Goal: Task Accomplishment & Management: Use online tool/utility

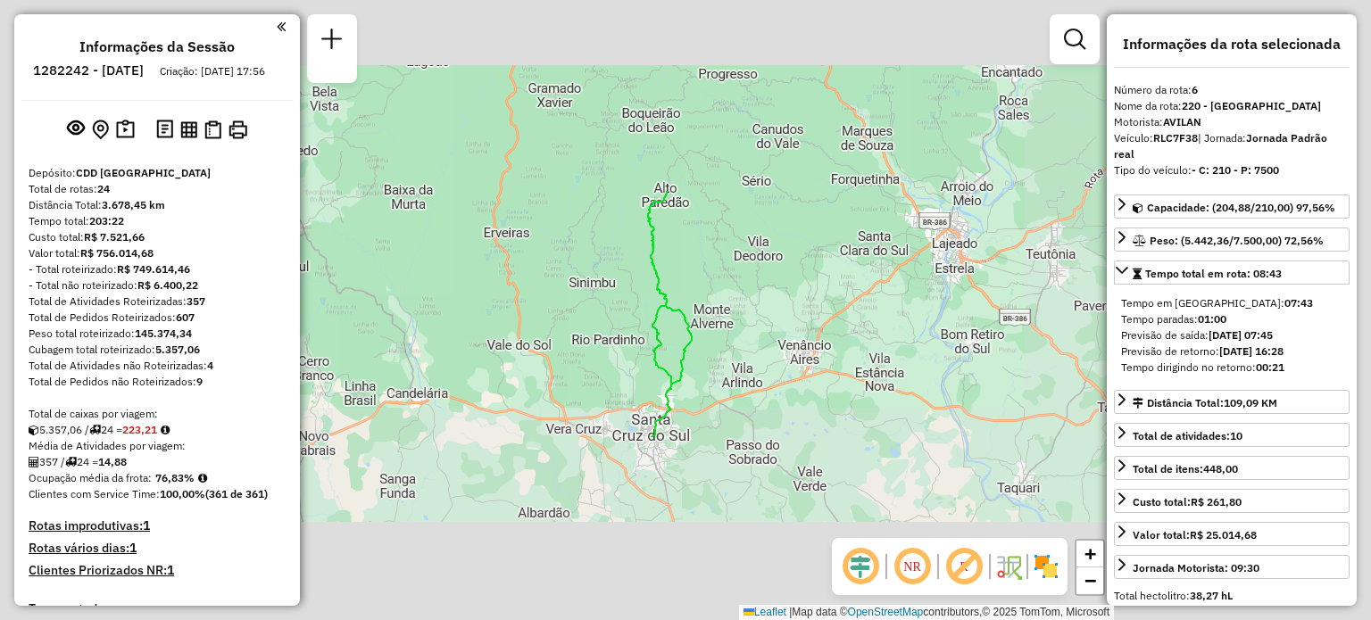
select select "**********"
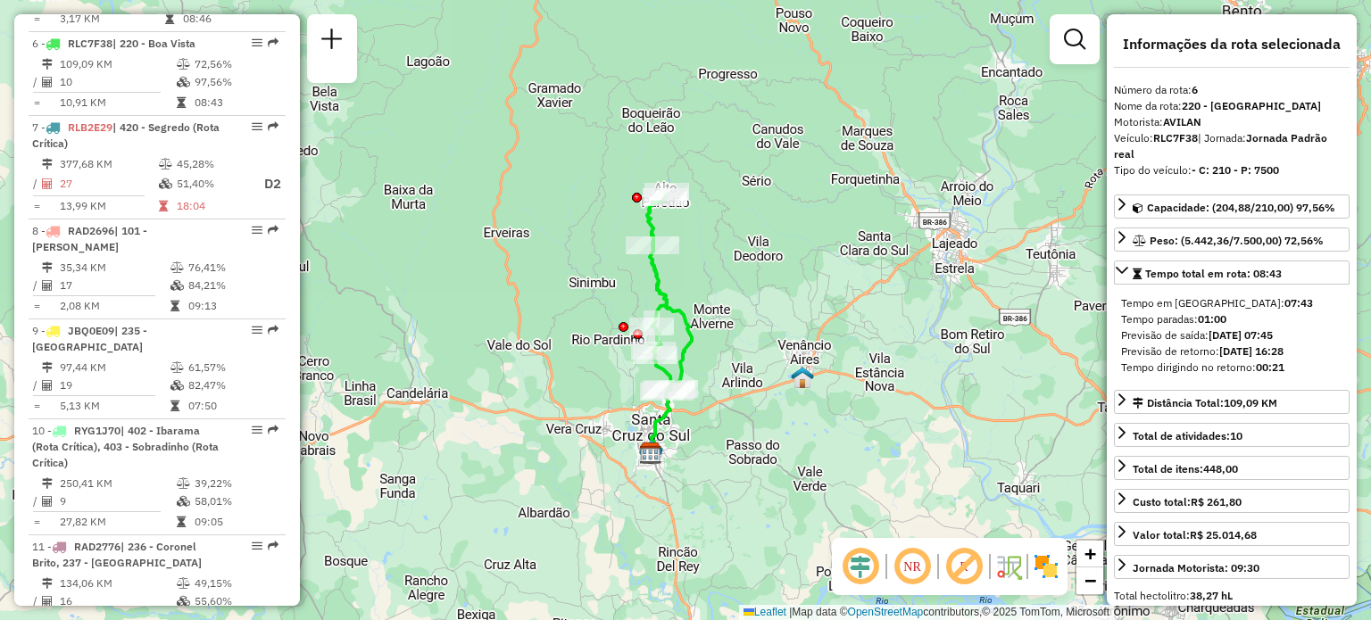
drag, startPoint x: 810, startPoint y: 424, endPoint x: 812, endPoint y: 295, distance: 129.5
click at [812, 295] on div "Janela de atendimento Grade de atendimento Capacidade Transportadoras Veículos …" at bounding box center [685, 310] width 1371 height 620
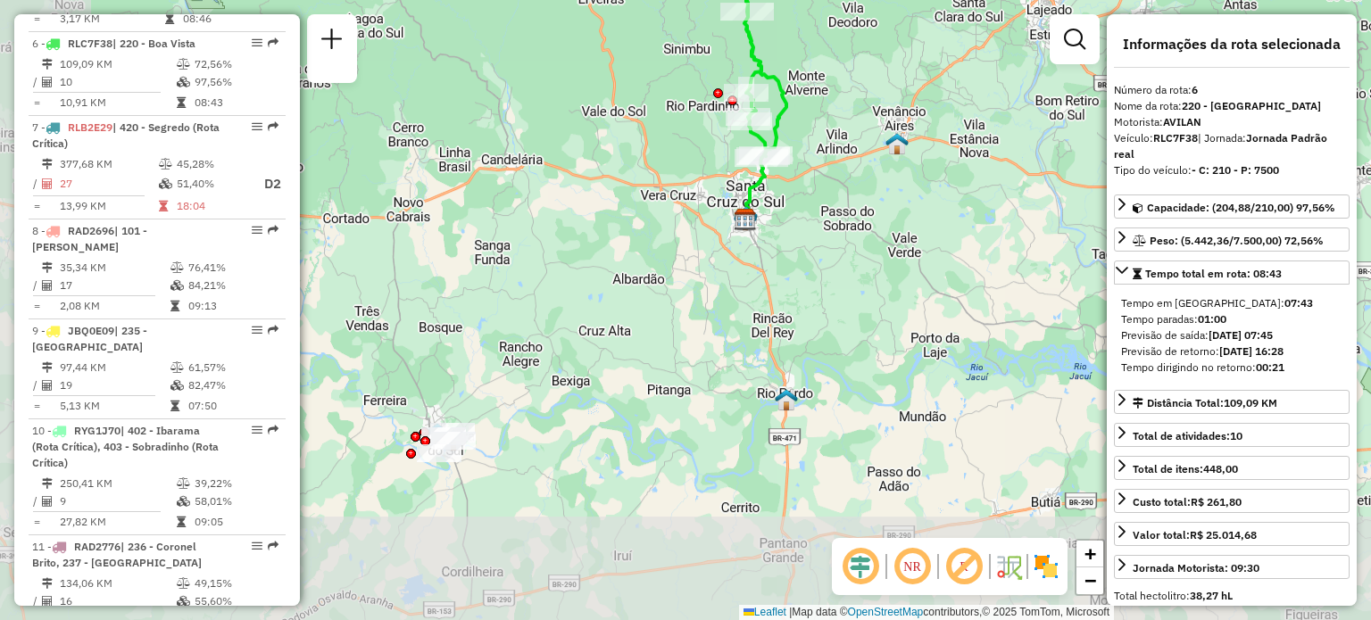
drag, startPoint x: 686, startPoint y: 283, endPoint x: 730, endPoint y: 263, distance: 48.8
click at [729, 262] on div "Janela de atendimento Grade de atendimento Capacidade Transportadoras Veículos …" at bounding box center [685, 310] width 1371 height 620
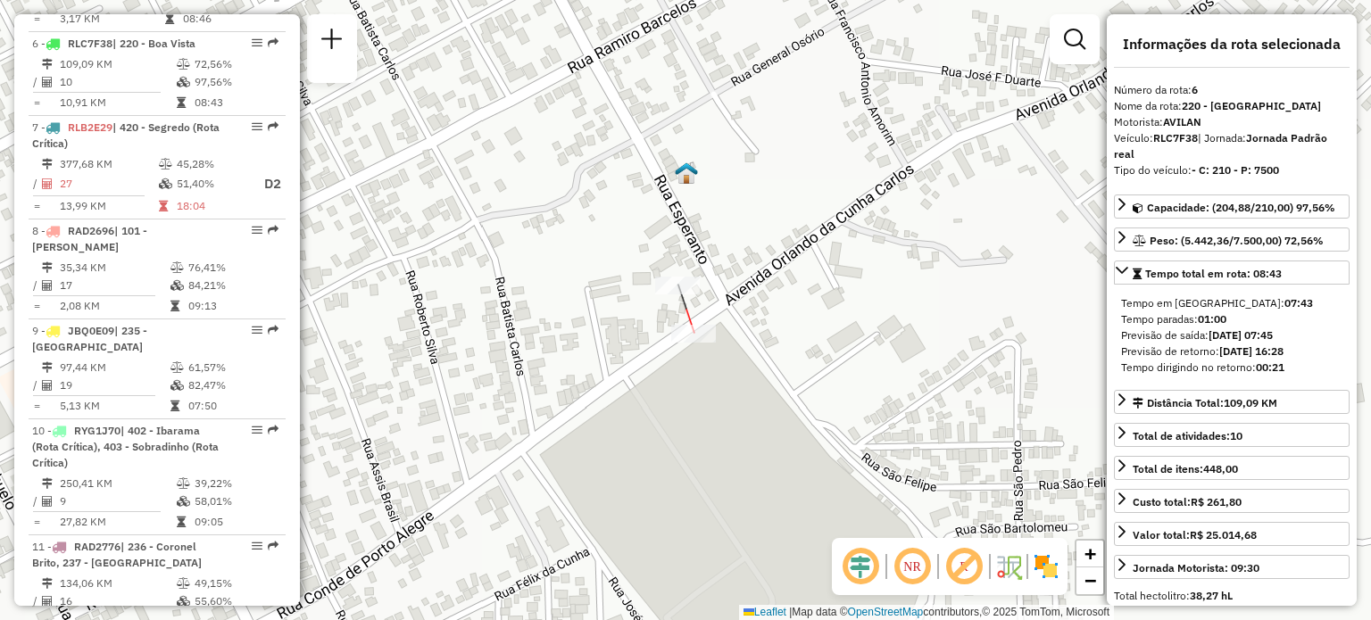
click at [703, 343] on div at bounding box center [693, 334] width 45 height 18
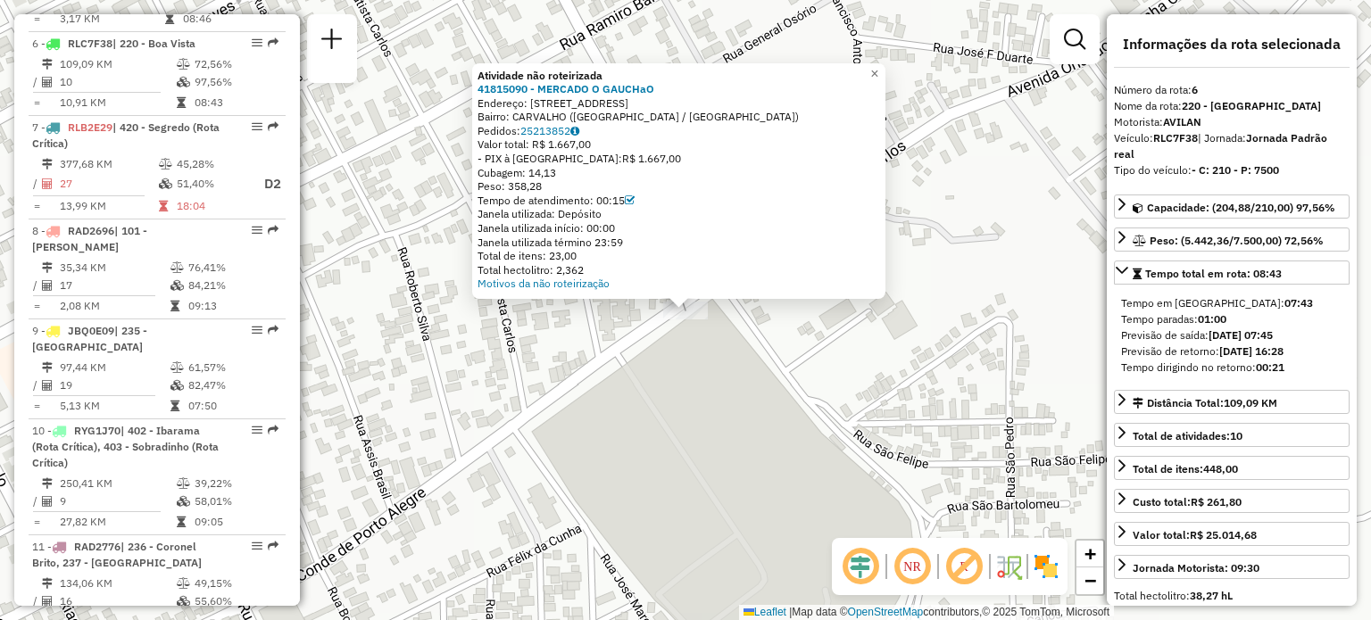
click at [714, 353] on div "Atividade não roteirizada 41815090 - MERCADO O GAUCHaO Endereço: [STREET_ADDRES…" at bounding box center [685, 310] width 1371 height 620
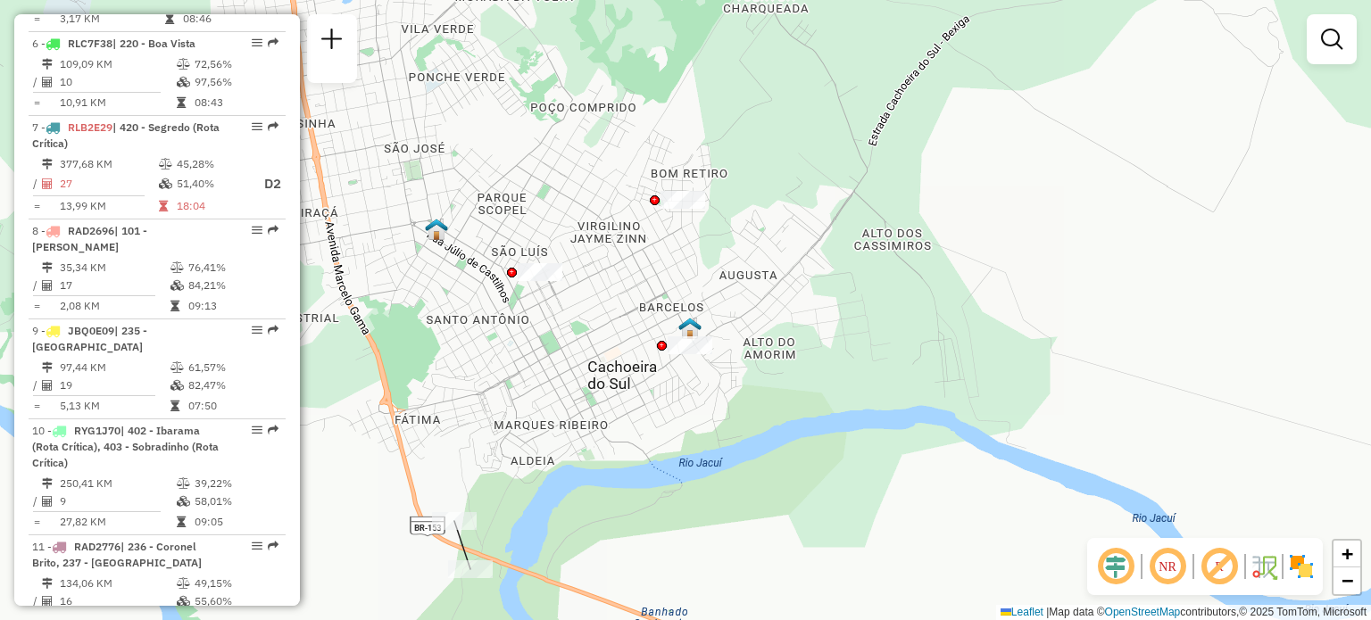
click at [462, 547] on icon at bounding box center [466, 557] width 8 height 24
click at [470, 563] on div "Janela de atendimento Grade de atendimento Capacidade Transportadoras Veículos …" at bounding box center [685, 310] width 1371 height 620
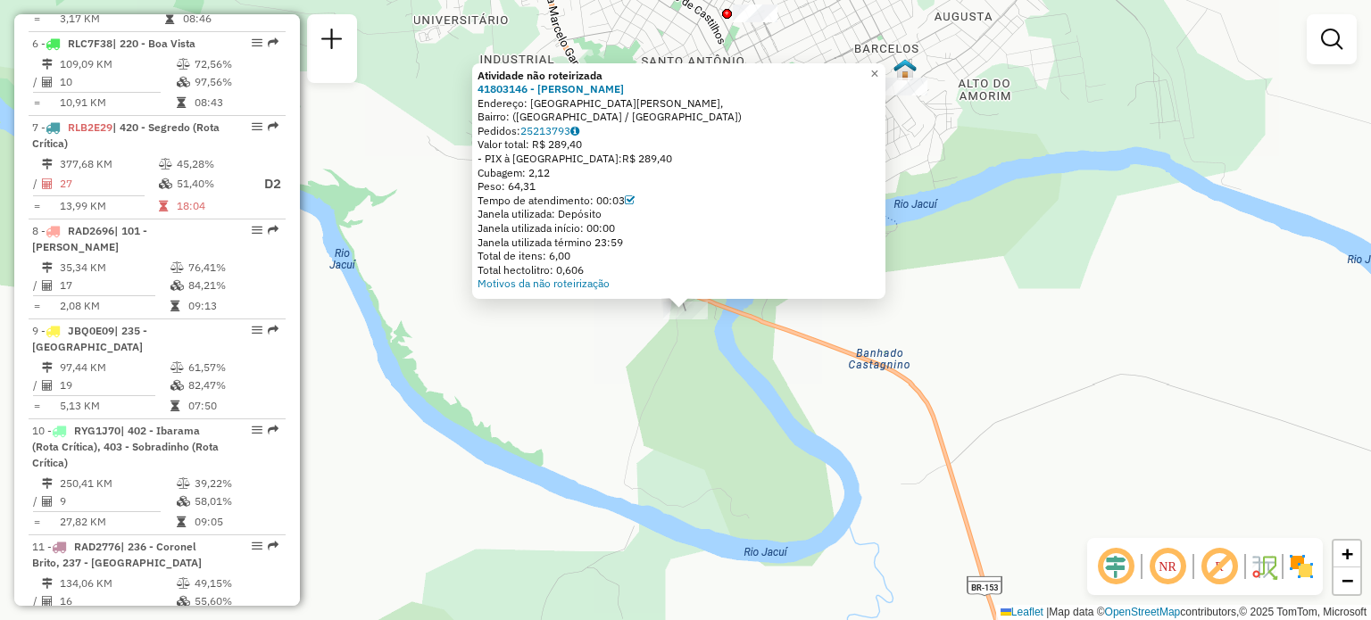
click at [840, 425] on div "Atividade não roteirizada 41803146 - [PERSON_NAME]: [GEOGRAPHIC_DATA][PERSON_NA…" at bounding box center [685, 310] width 1371 height 620
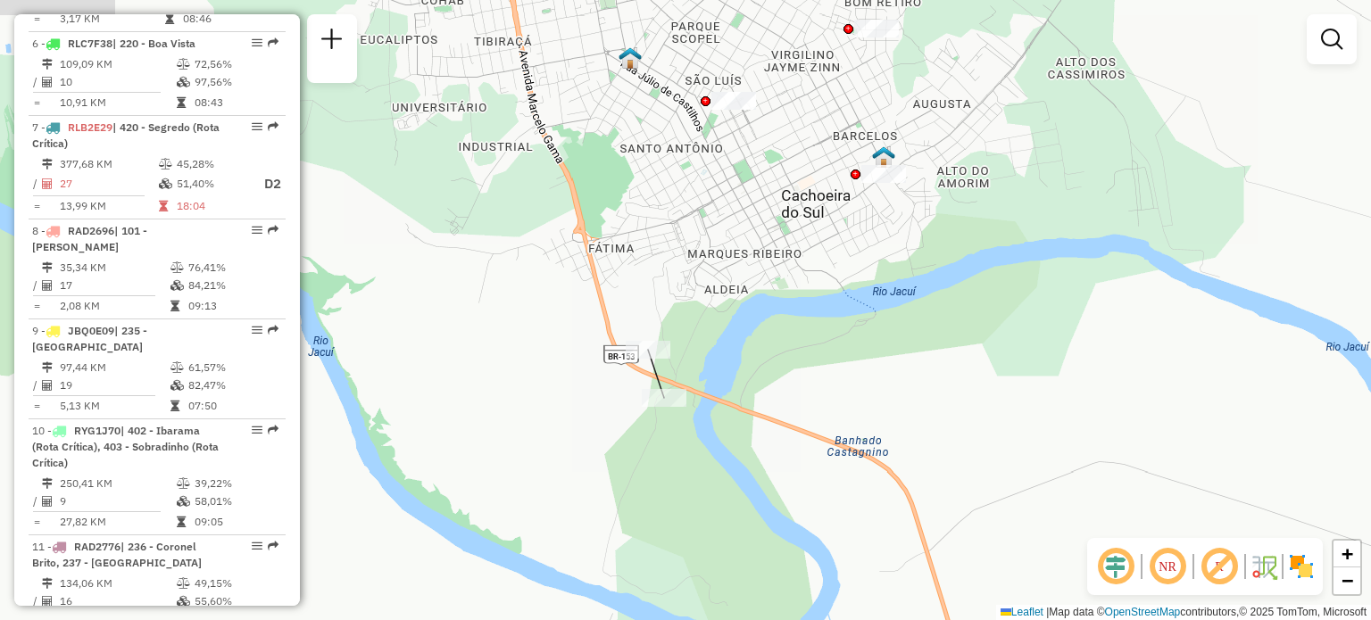
drag, startPoint x: 828, startPoint y: 392, endPoint x: 804, endPoint y: 477, distance: 88.2
click at [807, 481] on div "Janela de atendimento Grade de atendimento Capacidade Transportadoras Veículos …" at bounding box center [685, 310] width 1371 height 620
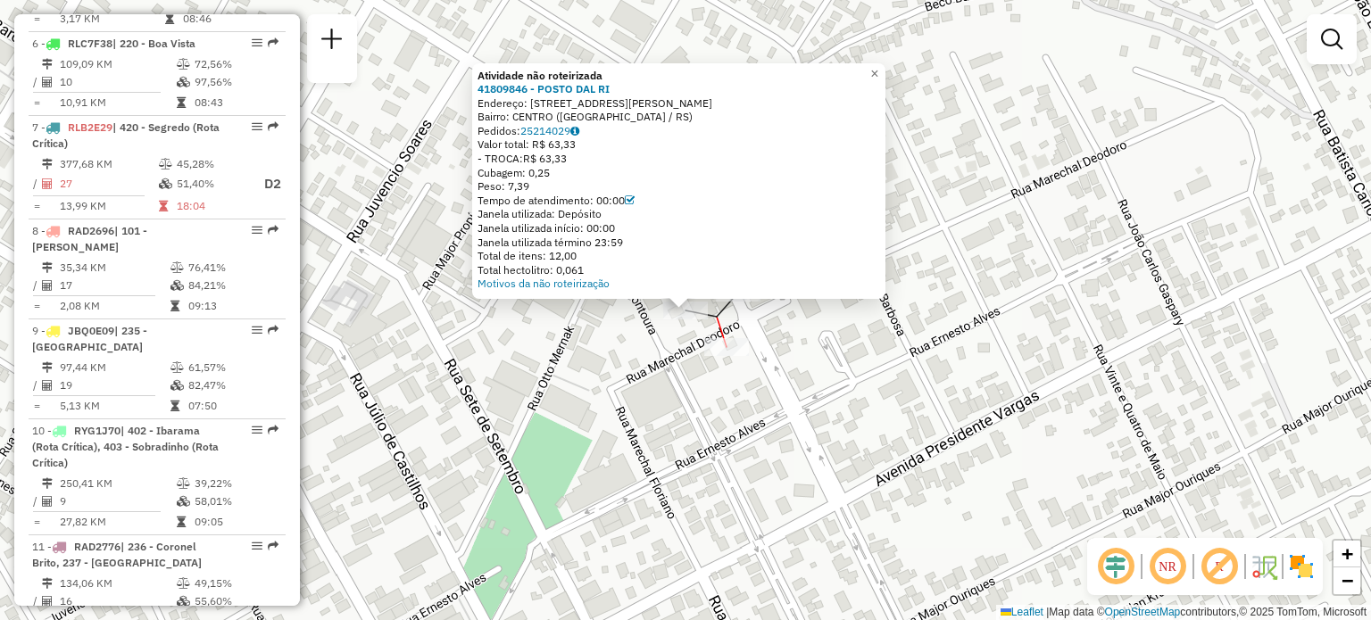
click at [732, 356] on div at bounding box center [726, 347] width 45 height 18
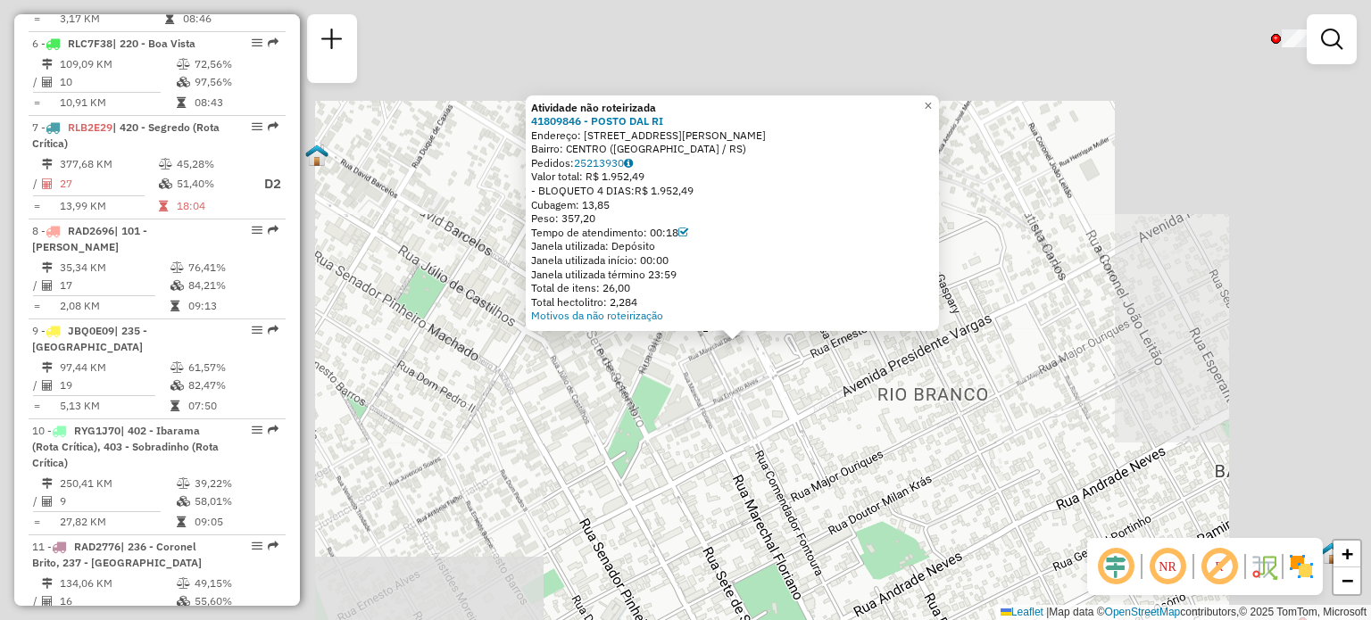
click at [874, 417] on div "Atividade não roteirizada 41809846 - POSTO DAL RI Endereço: [STREET_ADDRESS] Pe…" at bounding box center [685, 310] width 1371 height 620
